Goal: Task Accomplishment & Management: Use online tool/utility

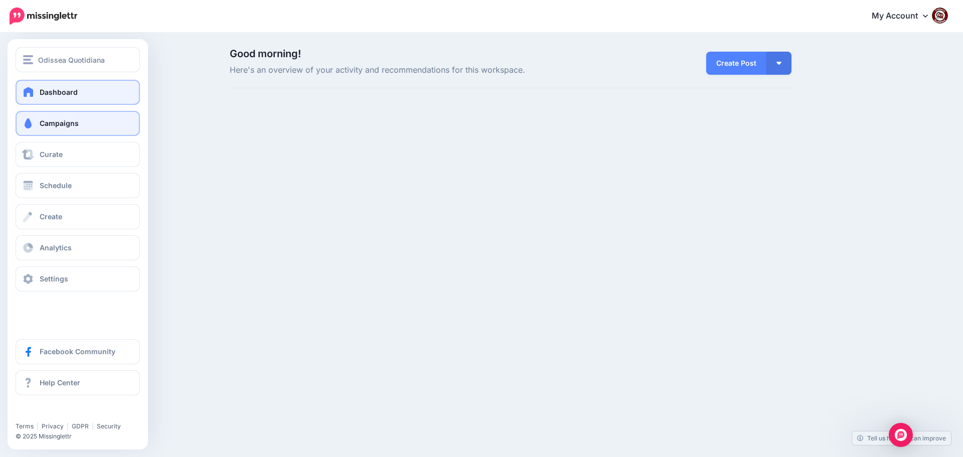
click at [71, 124] on span "Campaigns" at bounding box center [59, 123] width 39 height 9
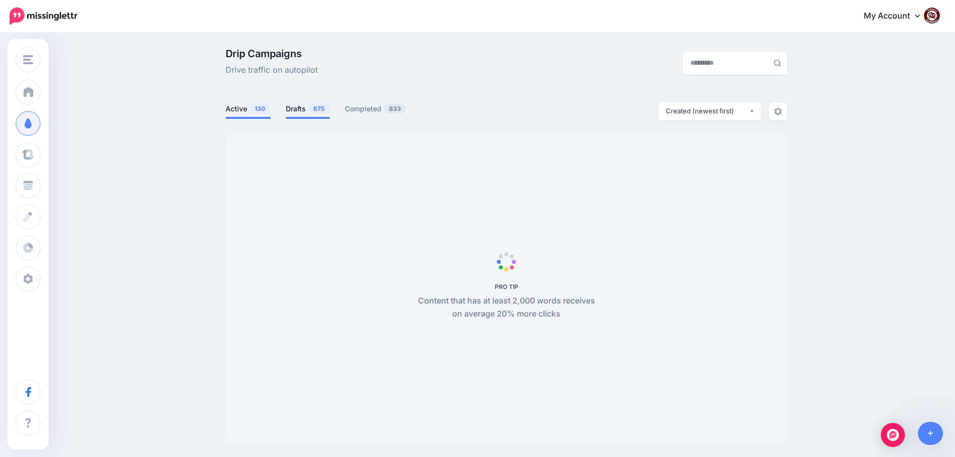
click at [302, 110] on link "Drafts 675" at bounding box center [308, 109] width 44 height 12
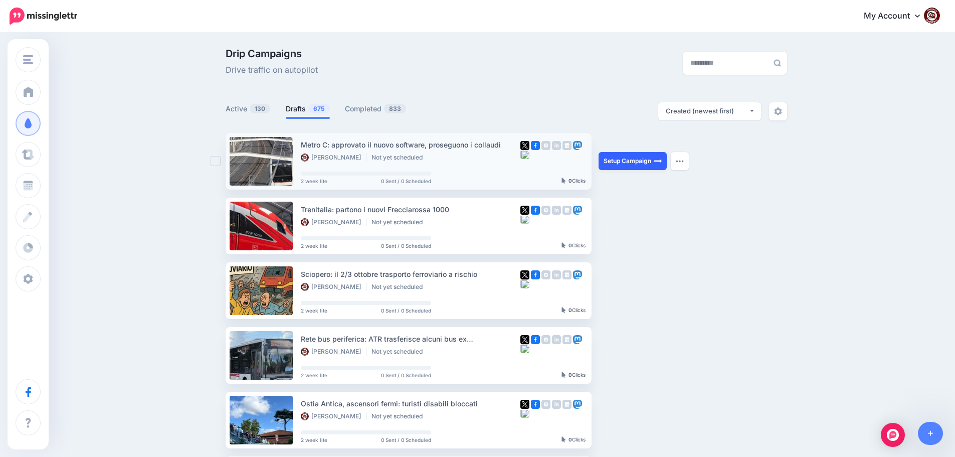
click at [620, 157] on link "Setup Campaign" at bounding box center [633, 161] width 68 height 18
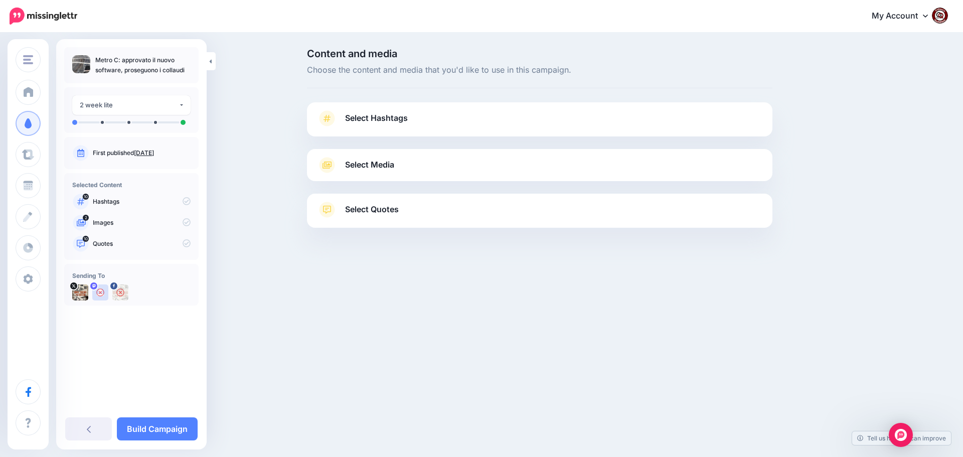
click at [377, 111] on span "Select Hashtags" at bounding box center [376, 118] width 63 height 14
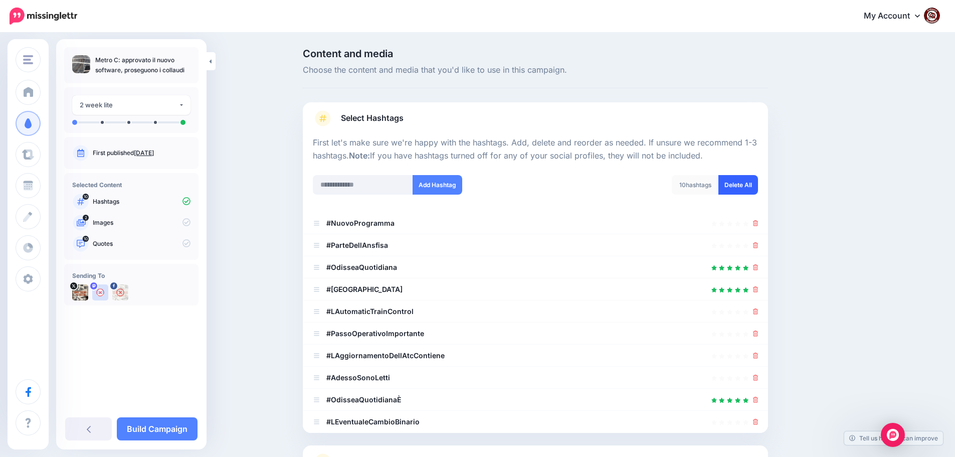
click at [751, 187] on link "Delete All" at bounding box center [738, 185] width 40 height 20
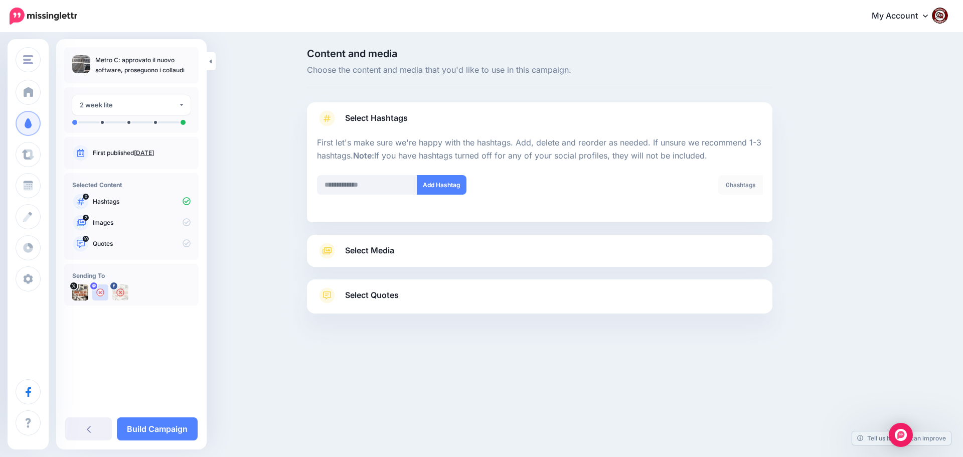
click at [357, 252] on span "Select Media" at bounding box center [369, 251] width 49 height 14
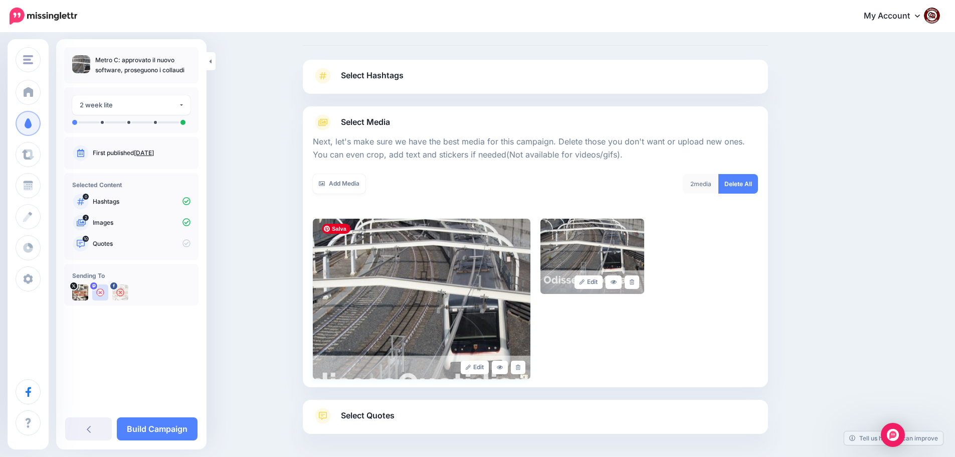
scroll to position [85, 0]
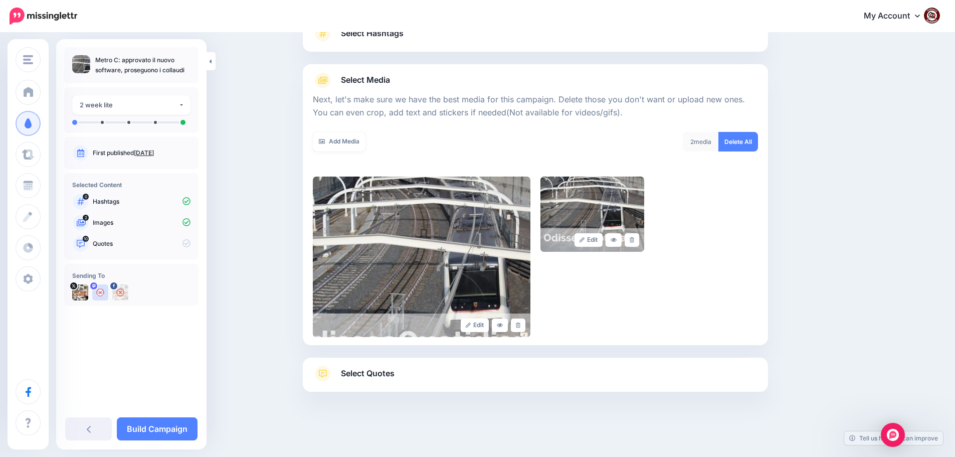
click at [382, 374] on span "Select Quotes" at bounding box center [368, 373] width 54 height 14
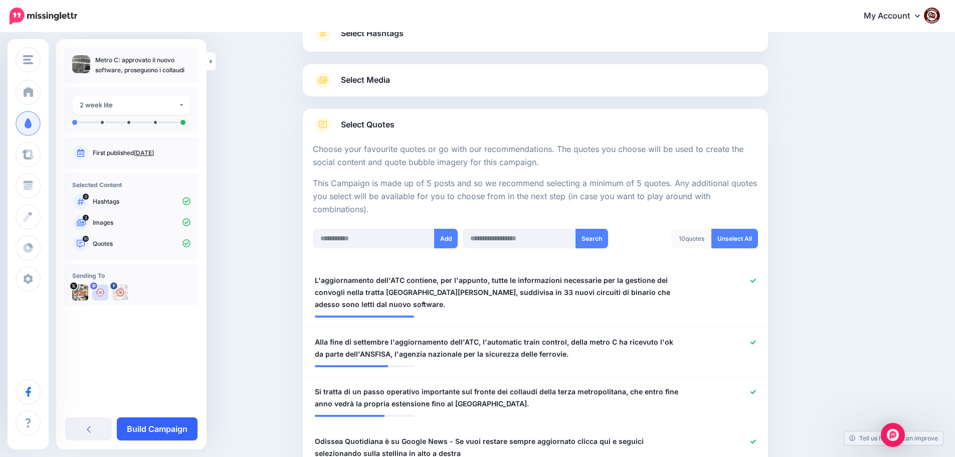
click at [152, 428] on link "Build Campaign" at bounding box center [157, 428] width 81 height 23
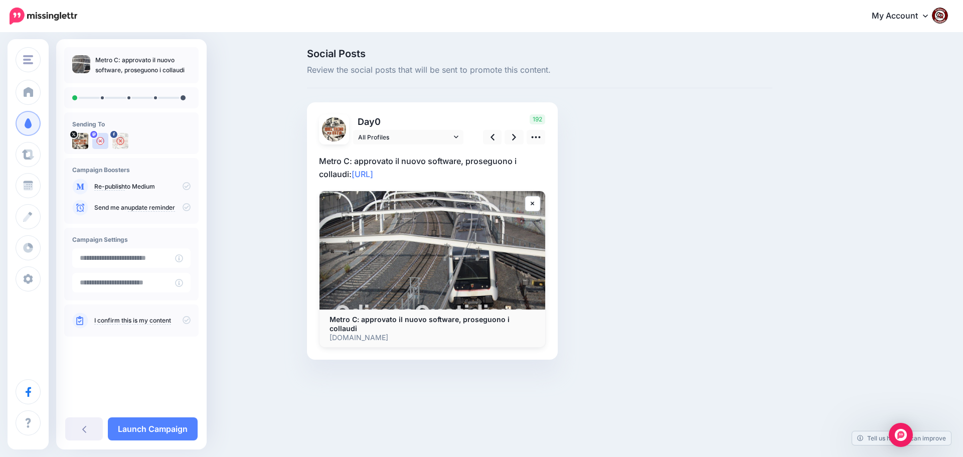
click at [436, 176] on p "Metro C: approvato il nuovo software, proseguono i collaudi: https://lttr.ai/Aj…" at bounding box center [432, 167] width 227 height 26
drag, startPoint x: 436, startPoint y: 175, endPoint x: 313, endPoint y: 164, distance: 123.8
click at [313, 164] on div "Day 0 All Profiles" at bounding box center [432, 230] width 251 height 257
paste textarea "**********"
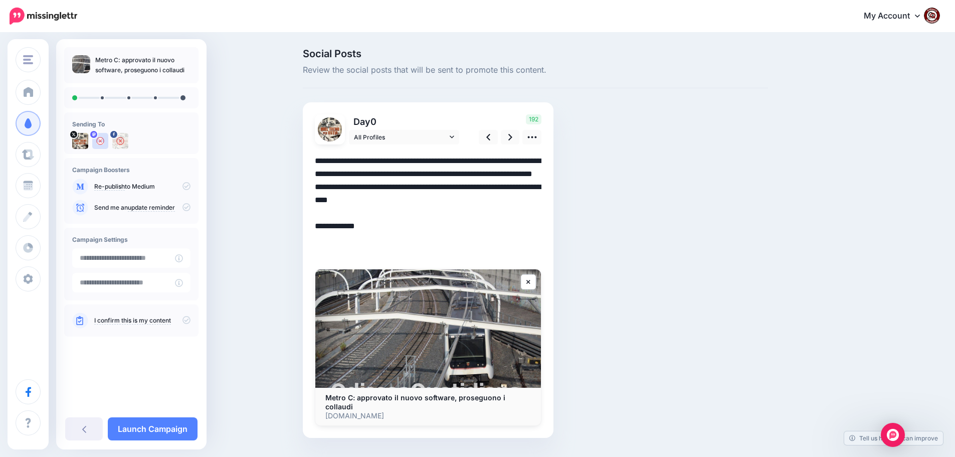
drag, startPoint x: 445, startPoint y: 185, endPoint x: 454, endPoint y: 189, distance: 9.7
click at [447, 185] on textarea "**********" at bounding box center [428, 206] width 227 height 104
click at [512, 136] on icon at bounding box center [510, 137] width 4 height 11
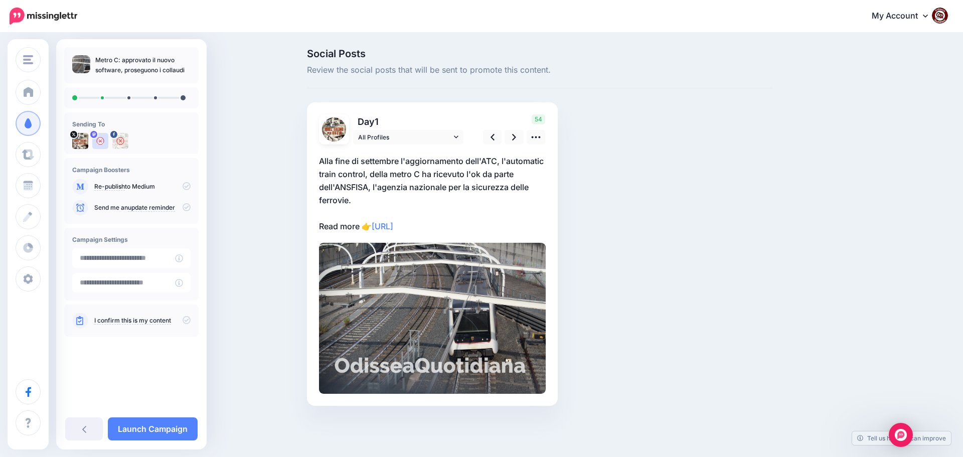
click at [485, 228] on p "Alla fine di settembre l'aggiornamento dell'ATC, l'automatic train control, del…" at bounding box center [432, 193] width 227 height 78
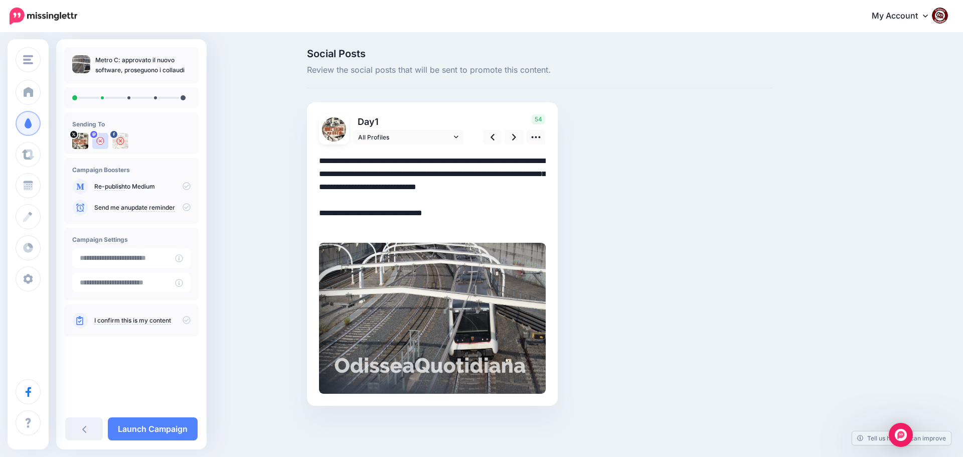
drag, startPoint x: 470, startPoint y: 227, endPoint x: 297, endPoint y: 154, distance: 187.6
click at [296, 155] on div "Social Posts Review the social posts that will be sent to promote this content.…" at bounding box center [481, 242] width 963 height 417
paste textarea "**********"
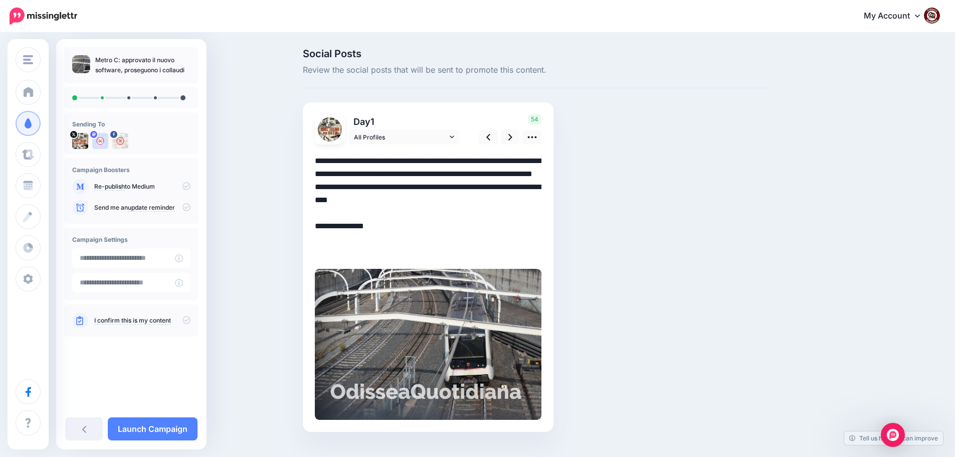
click at [484, 188] on textarea "**********" at bounding box center [428, 206] width 227 height 104
drag, startPoint x: 511, startPoint y: 136, endPoint x: 518, endPoint y: 136, distance: 7.5
click at [511, 136] on link at bounding box center [510, 137] width 19 height 15
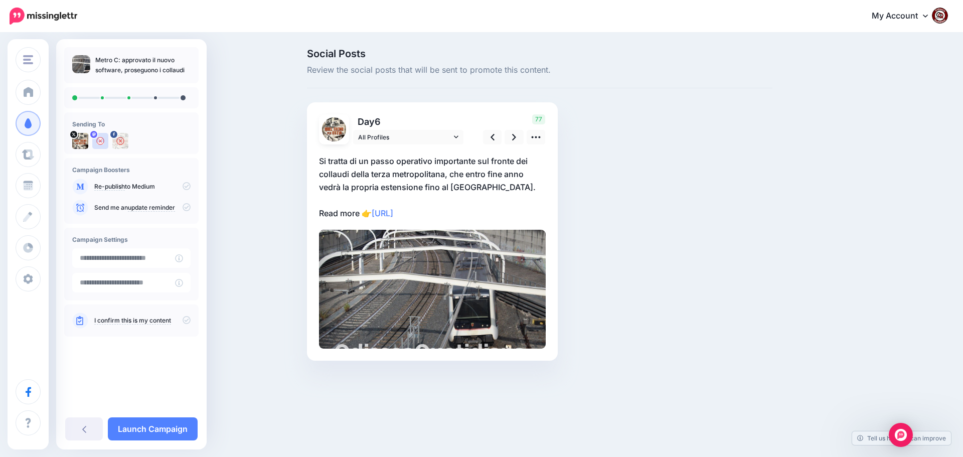
click at [462, 212] on p "Si tratta di un passo operativo importante sul fronte dei collaudi della terza …" at bounding box center [432, 186] width 227 height 65
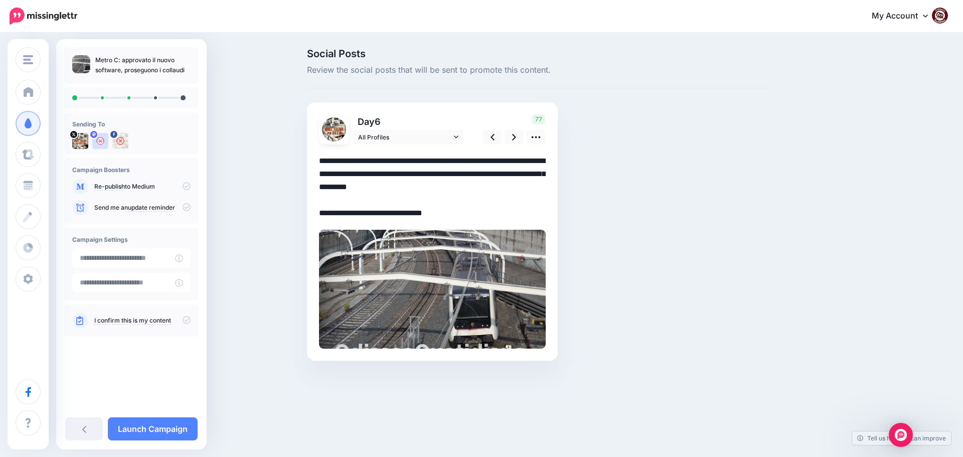
drag, startPoint x: 458, startPoint y: 212, endPoint x: 307, endPoint y: 159, distance: 160.0
click at [307, 159] on div "Day 6 All Profiles" at bounding box center [432, 231] width 251 height 258
paste textarea "**********"
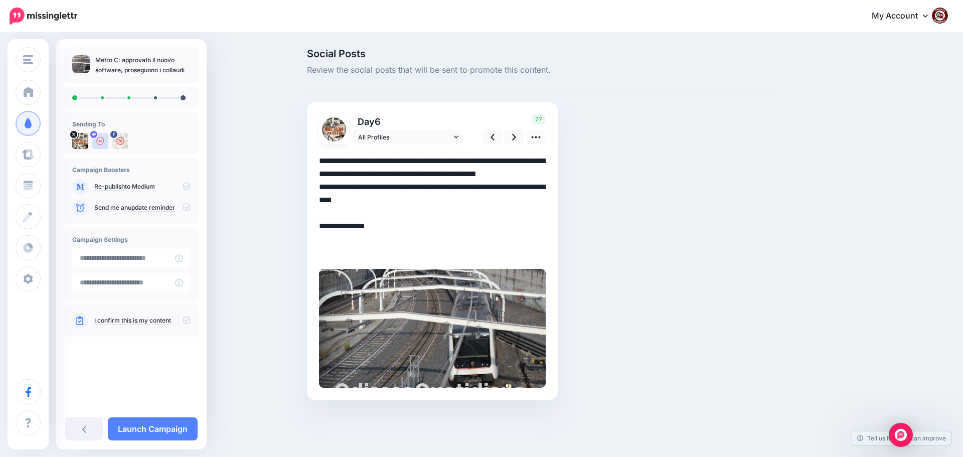
click at [394, 186] on textarea "**********" at bounding box center [432, 206] width 227 height 104
click at [516, 137] on icon at bounding box center [514, 137] width 4 height 11
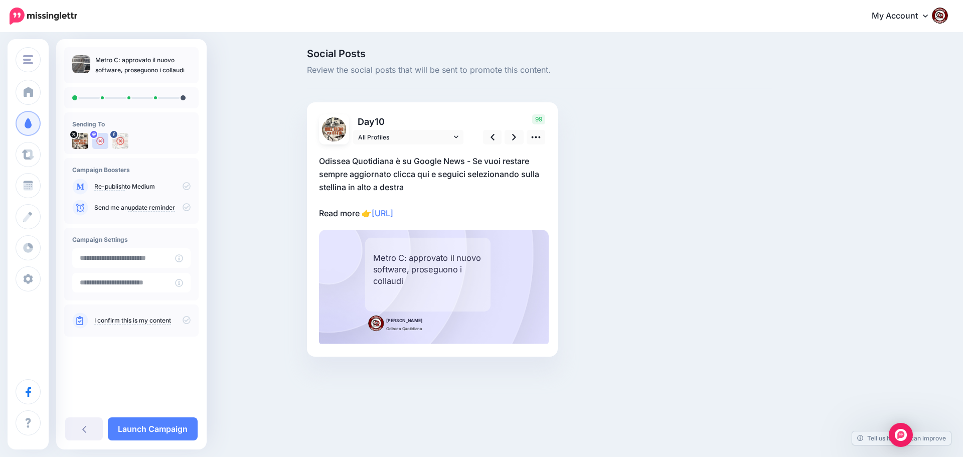
click at [461, 212] on p "Odissea Quotidiana è su Google News - Se vuoi restare sempre aggiornato clicca …" at bounding box center [432, 186] width 227 height 65
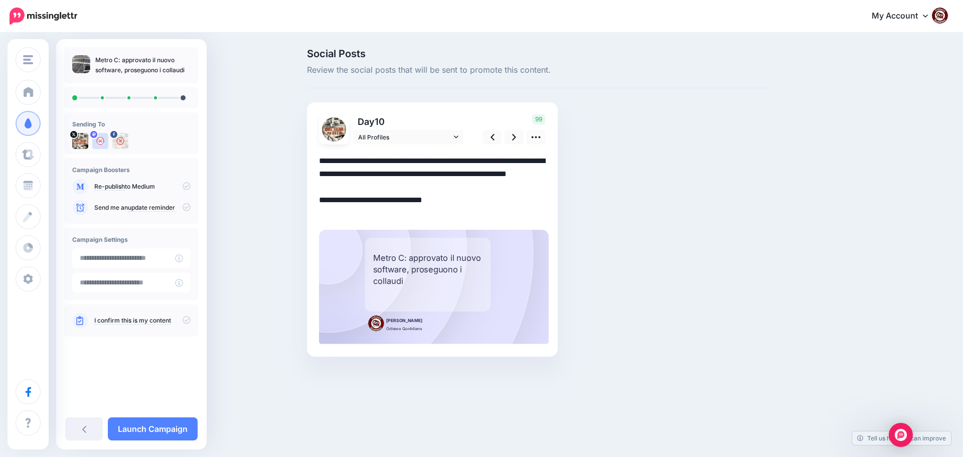
drag, startPoint x: 459, startPoint y: 212, endPoint x: 304, endPoint y: 158, distance: 163.9
click at [304, 158] on div "Social Posts Review the social posts that will be sent to promote this content.…" at bounding box center [539, 218] width 480 height 338
paste textarea "**********"
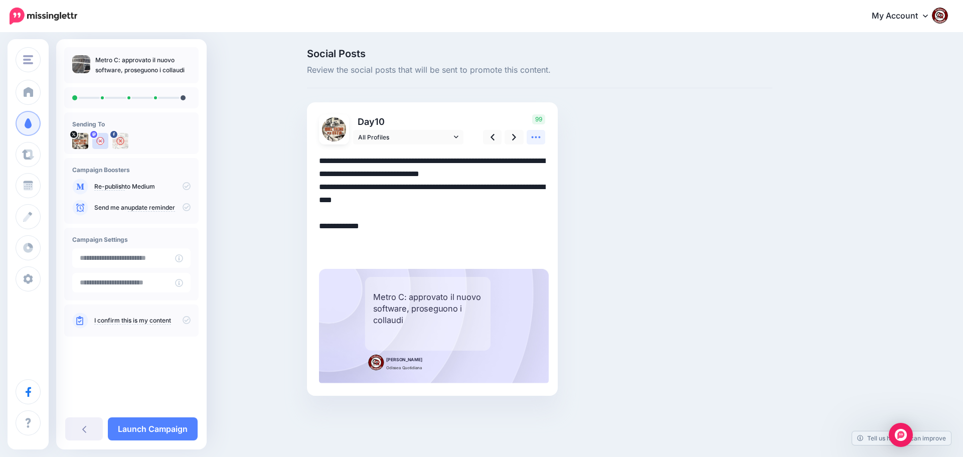
click at [530, 139] on icon at bounding box center [535, 137] width 11 height 11
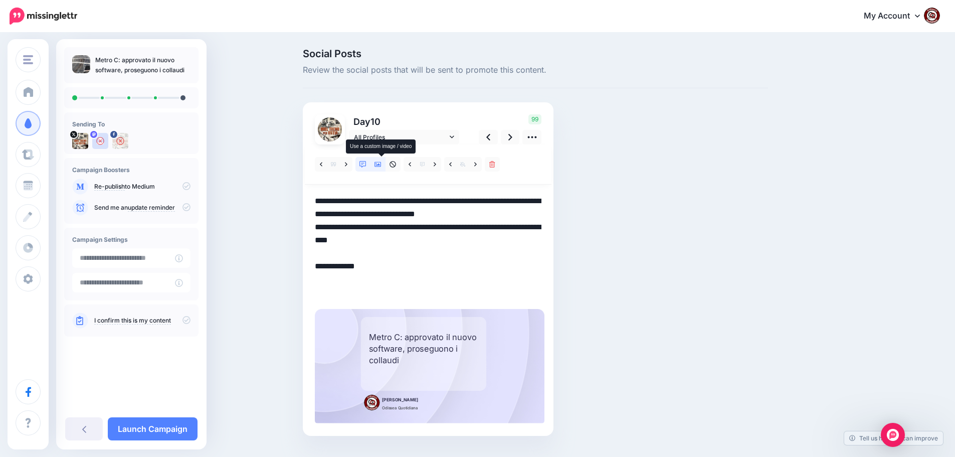
click at [382, 166] on icon at bounding box center [377, 164] width 7 height 5
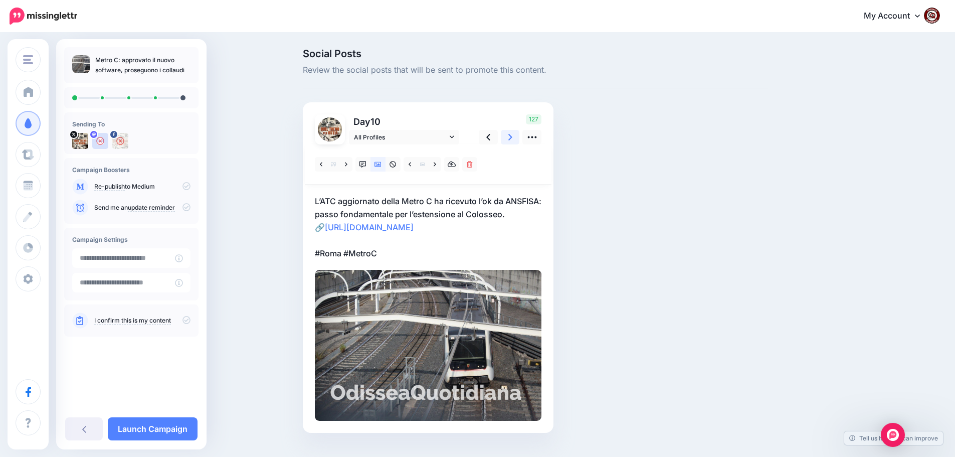
click at [512, 137] on icon at bounding box center [510, 137] width 4 height 11
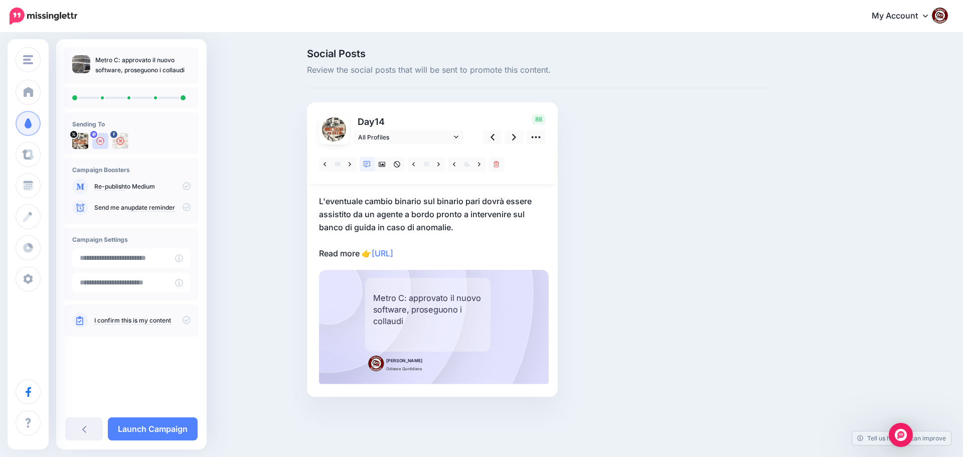
click at [461, 254] on p "L'eventuale cambio binario sul binario pari dovrà essere assistito da un agente…" at bounding box center [432, 227] width 227 height 65
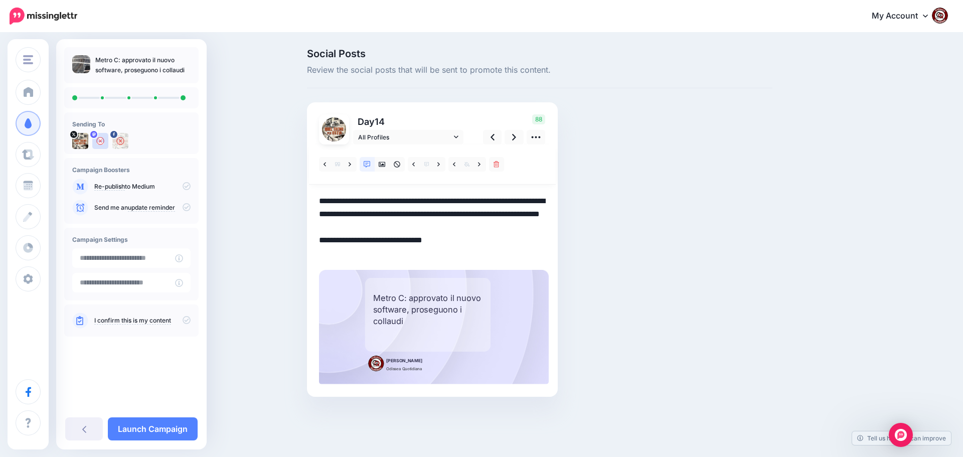
drag, startPoint x: 461, startPoint y: 253, endPoint x: 309, endPoint y: 204, distance: 159.0
click at [309, 204] on div "Day 14 All Profiles" at bounding box center [432, 249] width 251 height 294
paste textarea "**********"
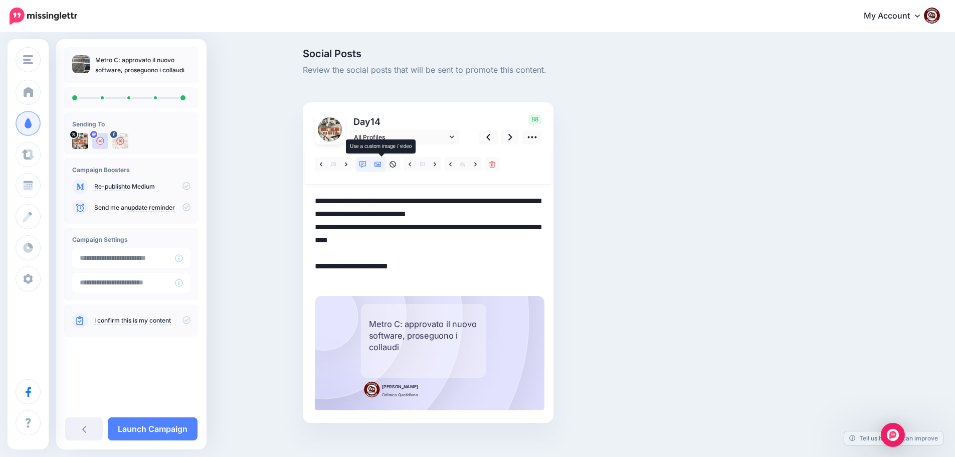
type textarea "**********"
click at [382, 162] on icon at bounding box center [377, 164] width 7 height 7
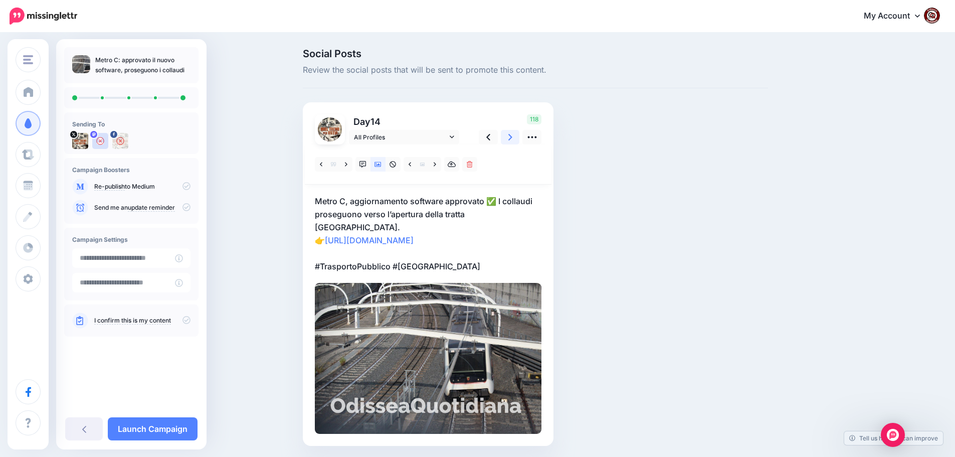
click at [512, 139] on icon at bounding box center [510, 137] width 4 height 11
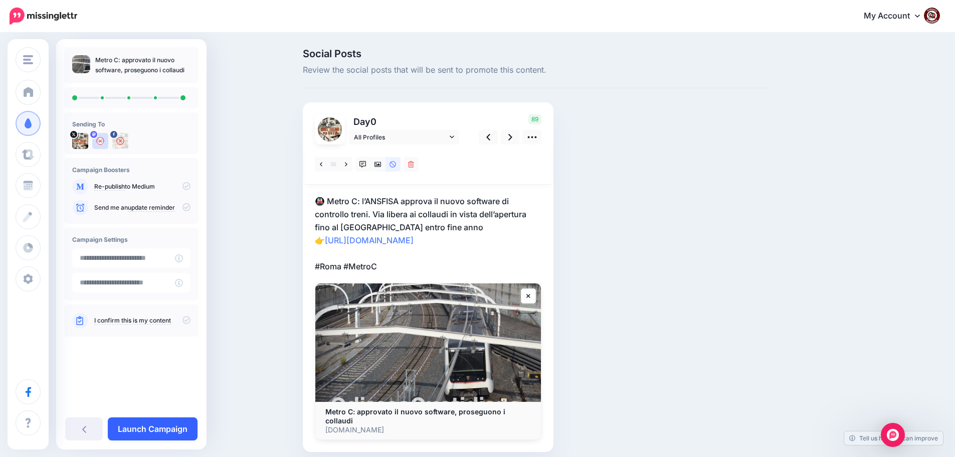
click at [161, 426] on link "Launch Campaign" at bounding box center [153, 428] width 90 height 23
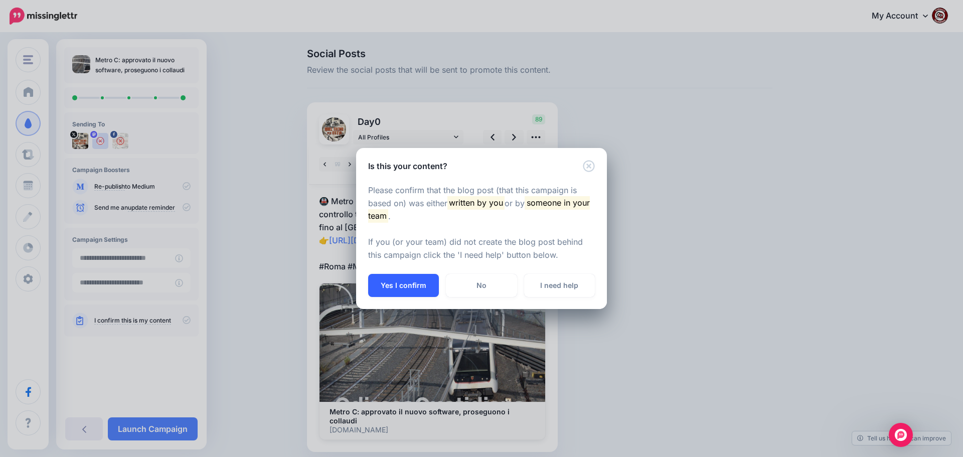
click at [402, 284] on button "Yes I confirm" at bounding box center [403, 285] width 71 height 23
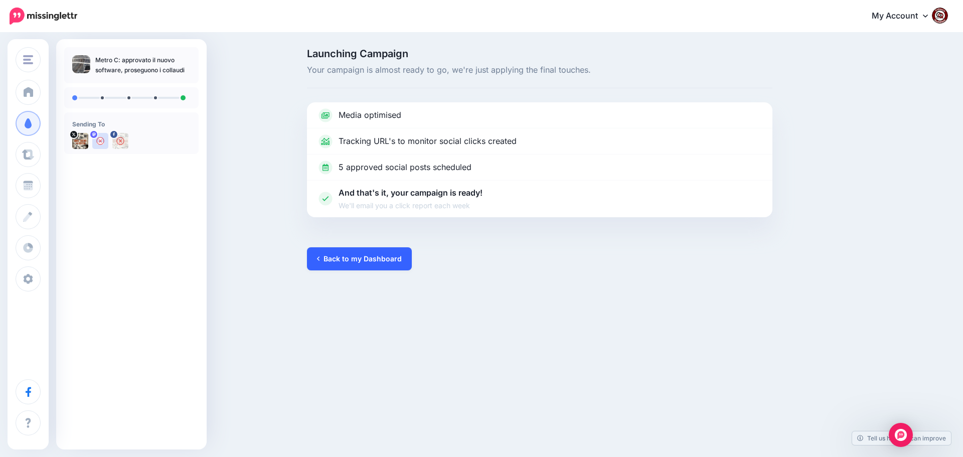
click at [368, 261] on link "Back to my Dashboard" at bounding box center [359, 258] width 105 height 23
